Goal: Find specific page/section: Find specific page/section

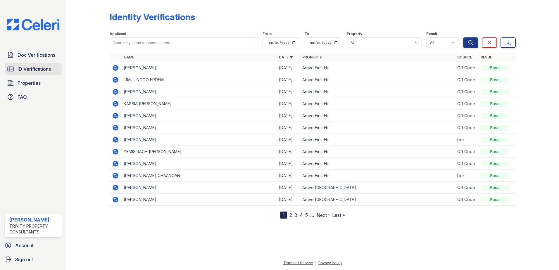
click at [34, 71] on span "ID Verifications" at bounding box center [34, 69] width 33 height 7
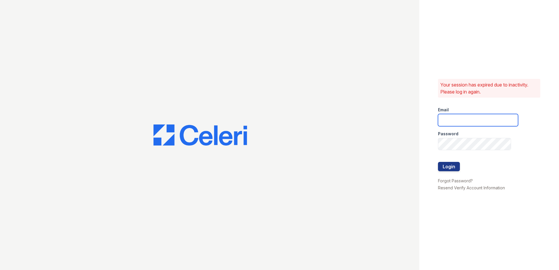
click at [459, 121] on input "email" at bounding box center [478, 120] width 80 height 12
type input "[PERSON_NAME][EMAIL_ADDRESS][PERSON_NAME][DOMAIN_NAME]"
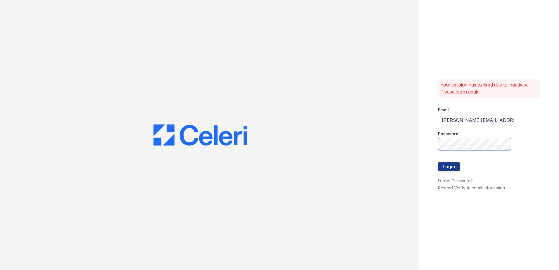
click at [438, 162] on button "Login" at bounding box center [449, 166] width 22 height 9
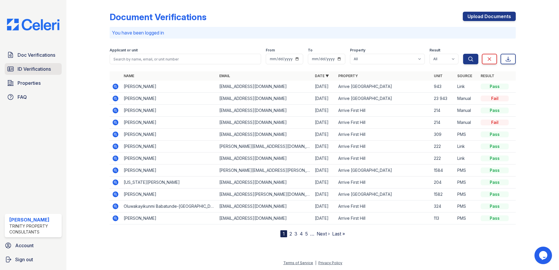
click at [34, 68] on span "ID Verifications" at bounding box center [34, 69] width 33 height 7
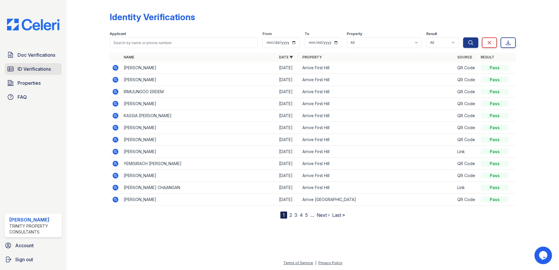
click at [24, 70] on span "ID Verifications" at bounding box center [34, 69] width 33 height 7
